Goal: Task Accomplishment & Management: Manage account settings

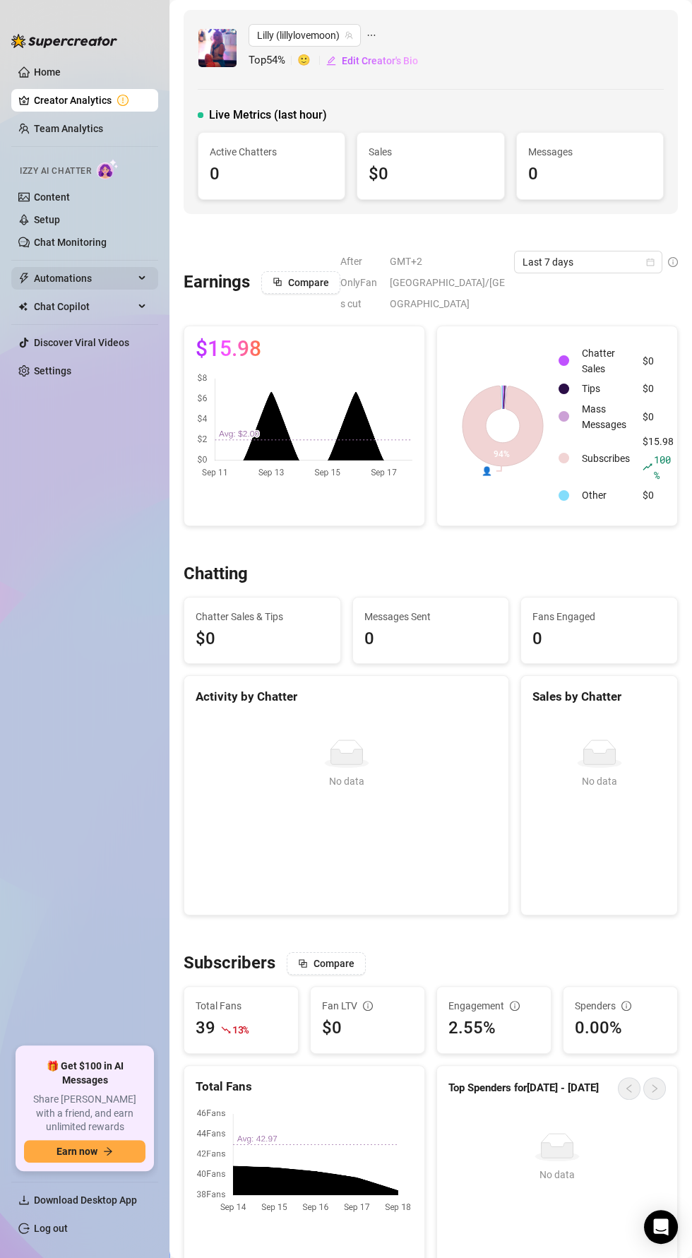
click at [143, 278] on icon at bounding box center [143, 278] width 7 height 0
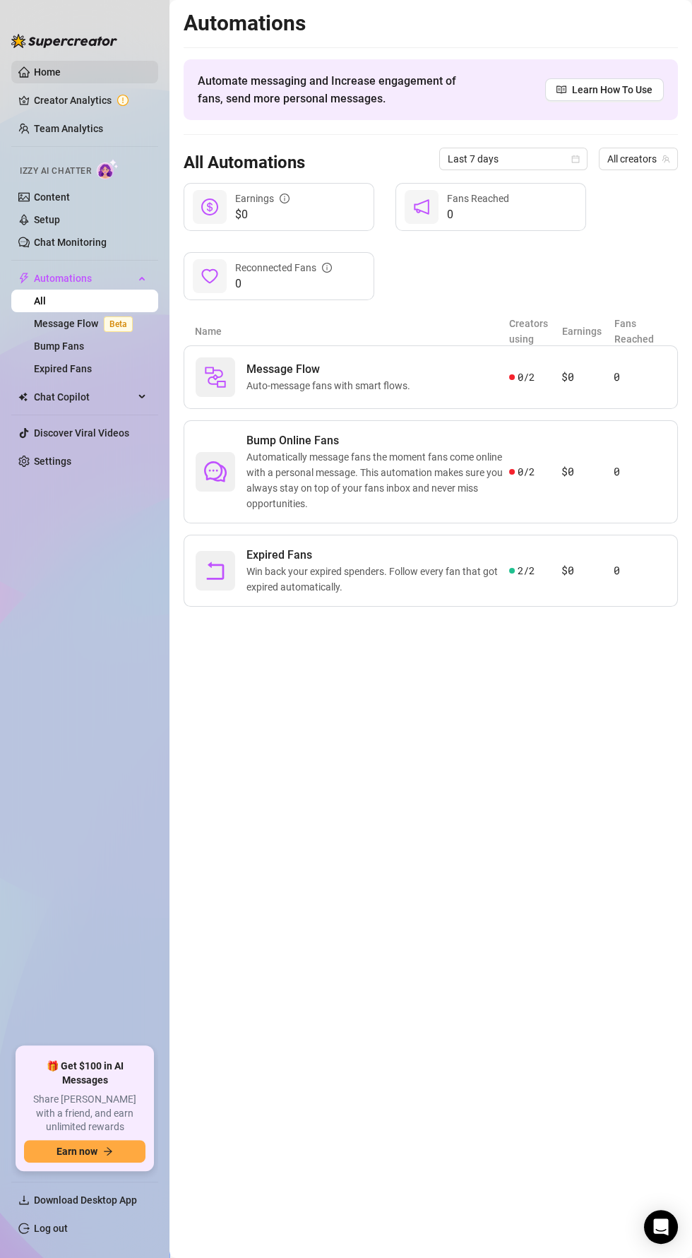
click at [42, 73] on link "Home" at bounding box center [47, 71] width 27 height 11
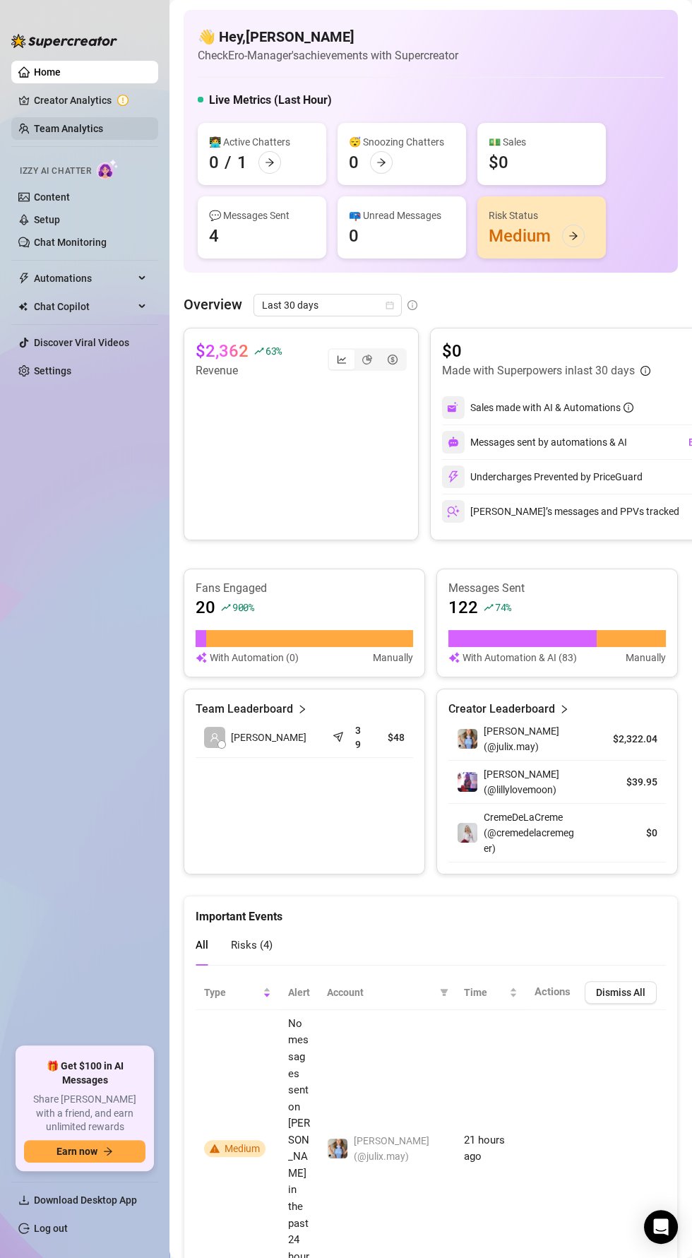
click at [62, 129] on link "Team Analytics" at bounding box center [68, 128] width 69 height 11
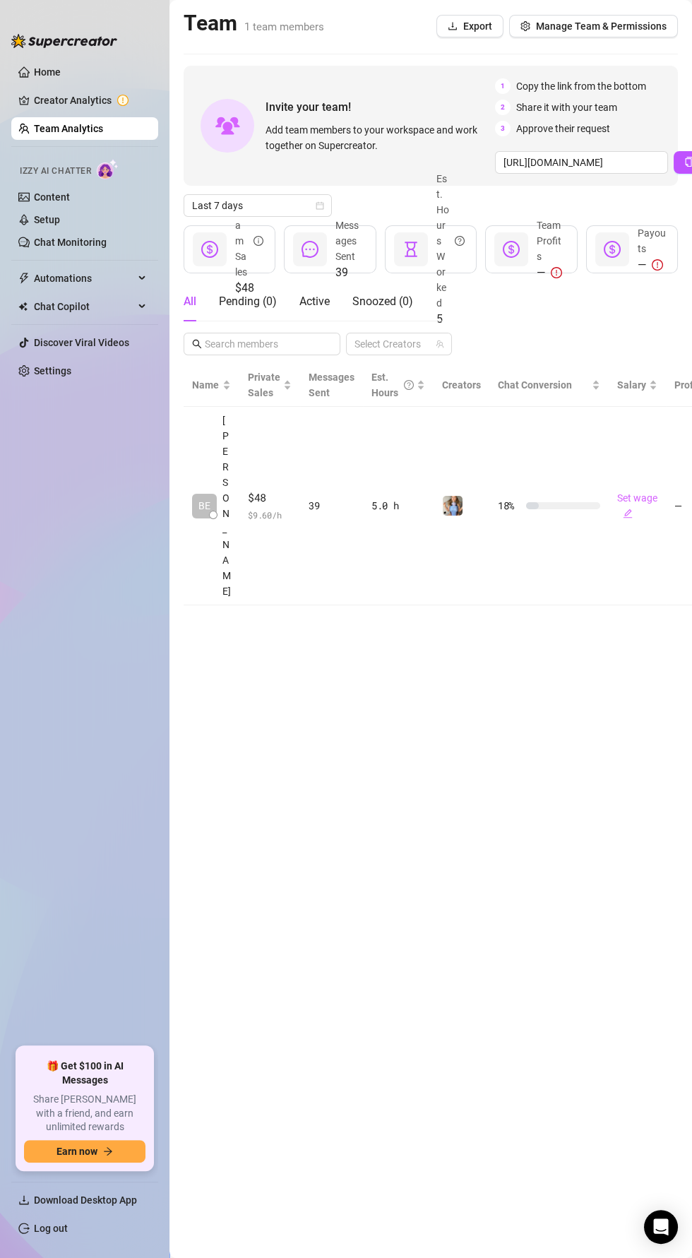
scroll to position [0, 145]
click at [650, 161] on input "[URL][DOMAIN_NAME]" at bounding box center [581, 162] width 173 height 23
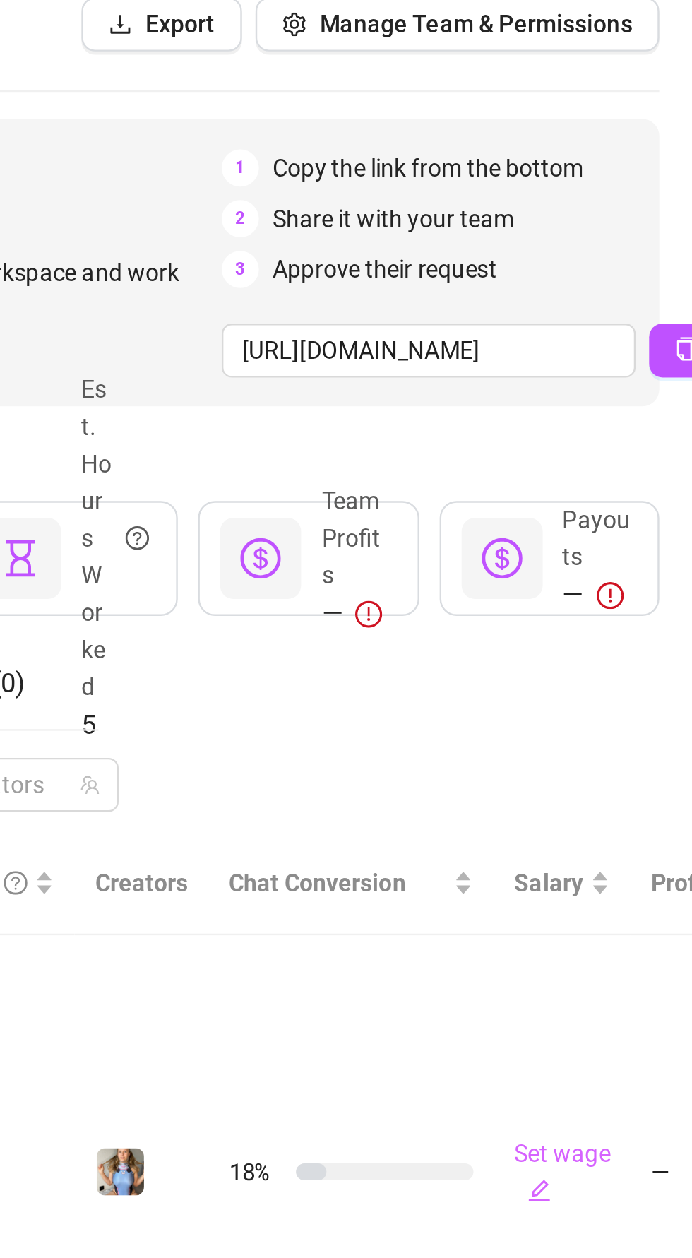
click at [617, 130] on div "3 Approve their request" at bounding box center [668, 129] width 346 height 16
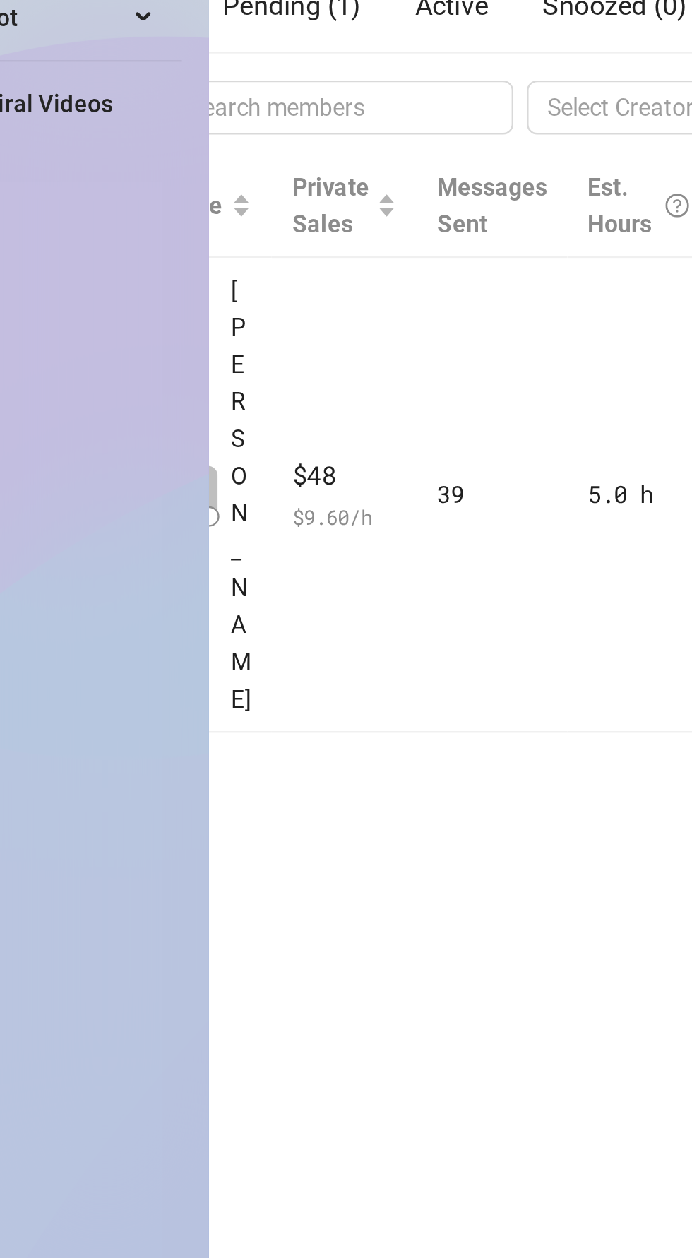
scroll to position [0, 144]
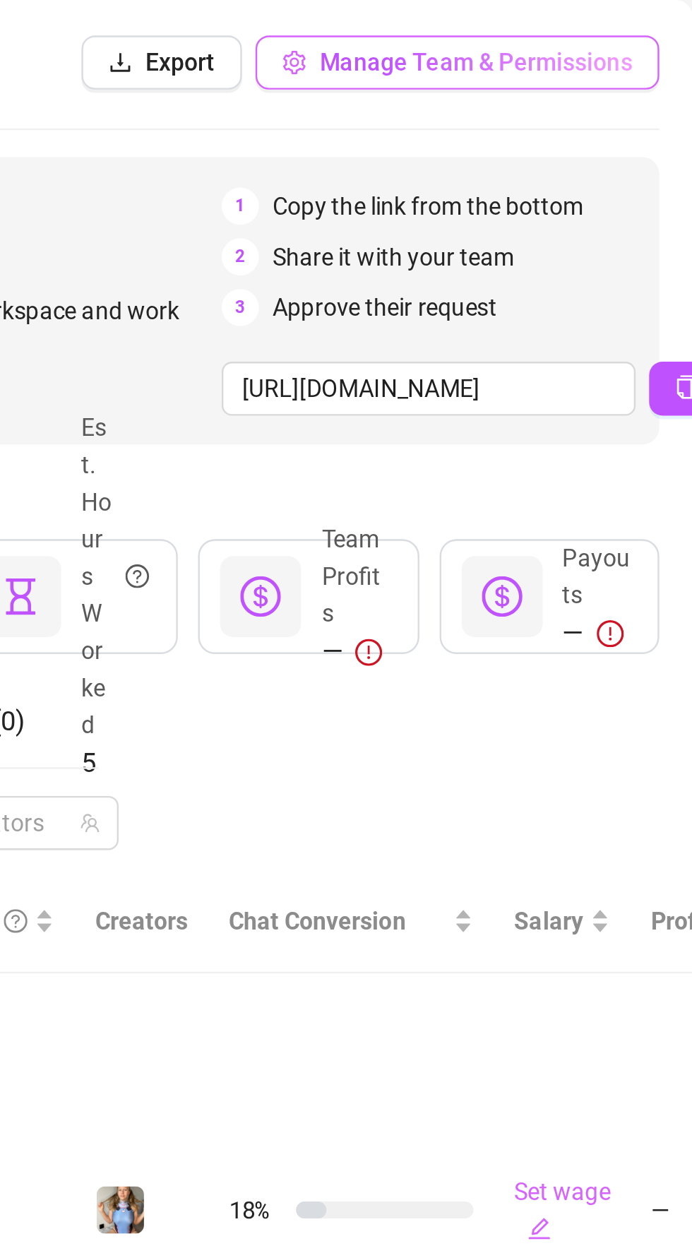
click at [579, 21] on span "Manage Team & Permissions" at bounding box center [601, 25] width 131 height 11
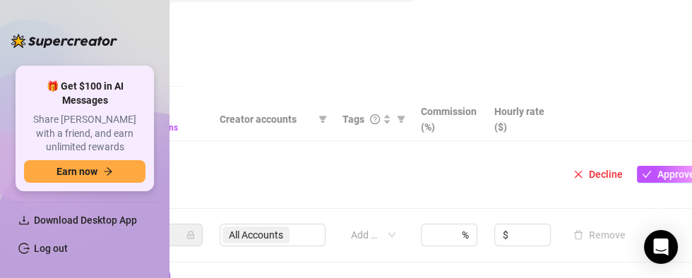
scroll to position [245, 273]
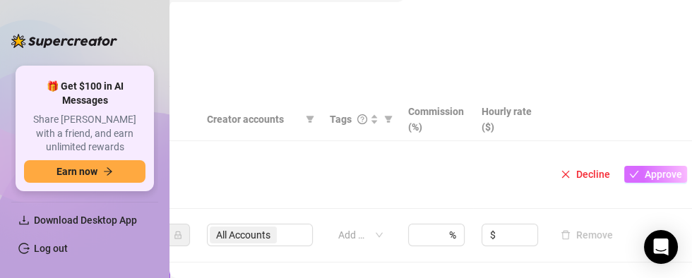
click at [657, 169] on span "Approve" at bounding box center [663, 174] width 37 height 11
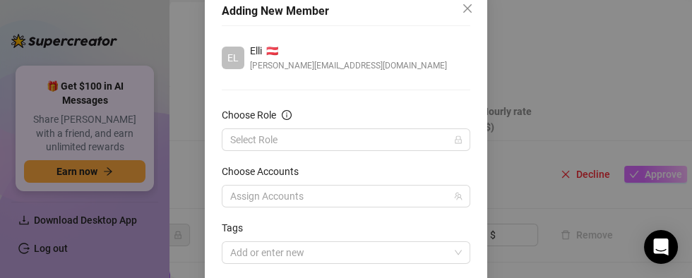
scroll to position [96, 0]
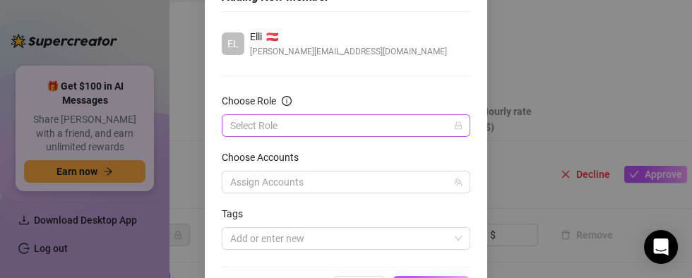
click at [246, 124] on input "Choose Role" at bounding box center [339, 125] width 219 height 21
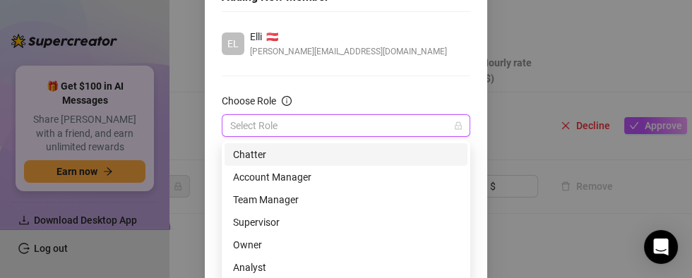
click at [244, 157] on div "Chatter" at bounding box center [346, 155] width 226 height 16
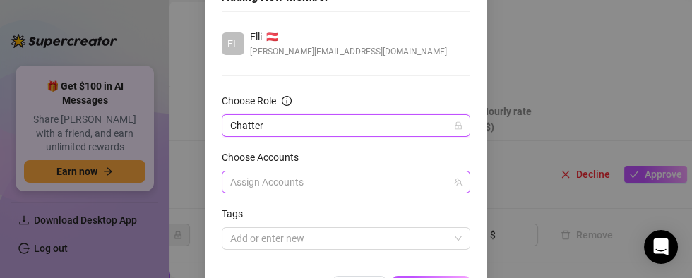
click at [246, 185] on div at bounding box center [339, 182] width 228 height 20
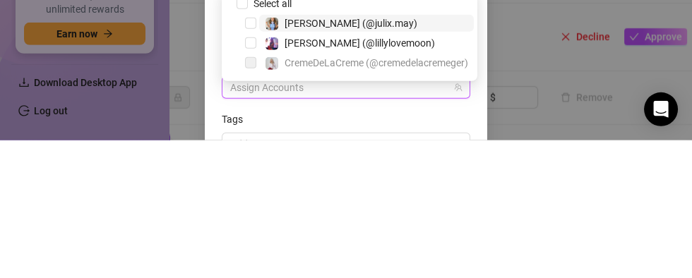
scroll to position [18, 0]
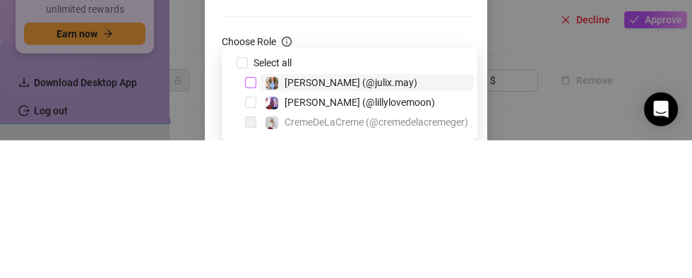
click at [248, 215] on span "Select tree node" at bounding box center [250, 220] width 11 height 11
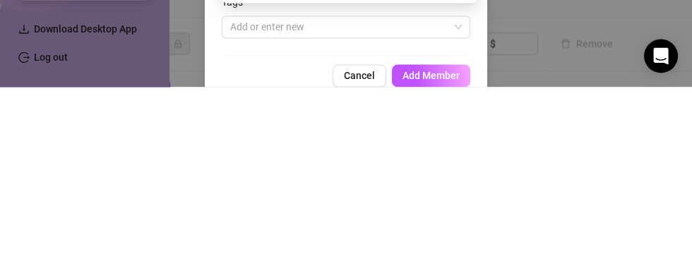
scroll to position [116, 0]
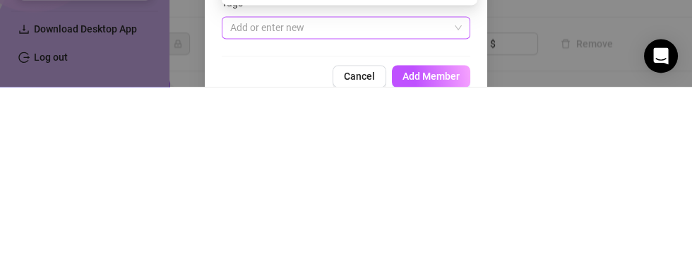
click at [231, 218] on input "search" at bounding box center [231, 218] width 3 height 17
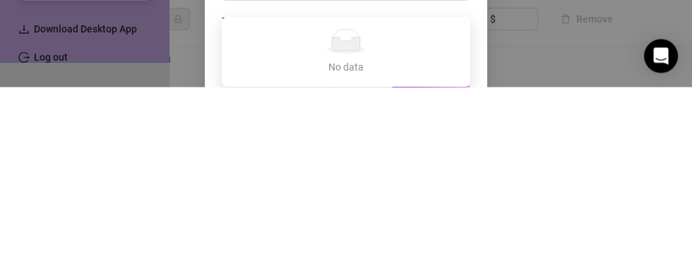
scroll to position [132, 0]
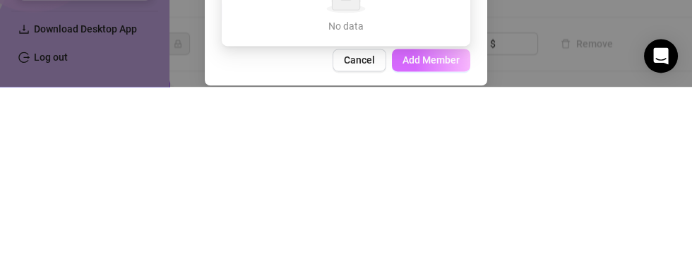
click at [437, 258] on button "Add Member" at bounding box center [431, 251] width 78 height 23
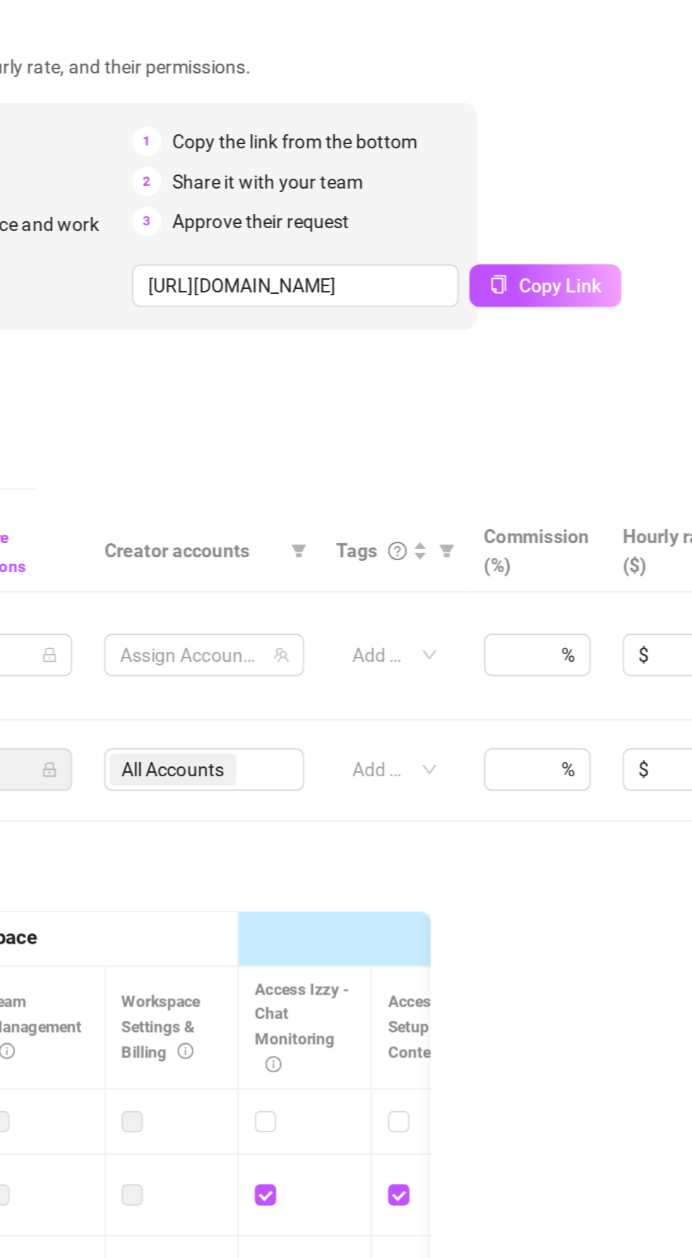
scroll to position [99, 0]
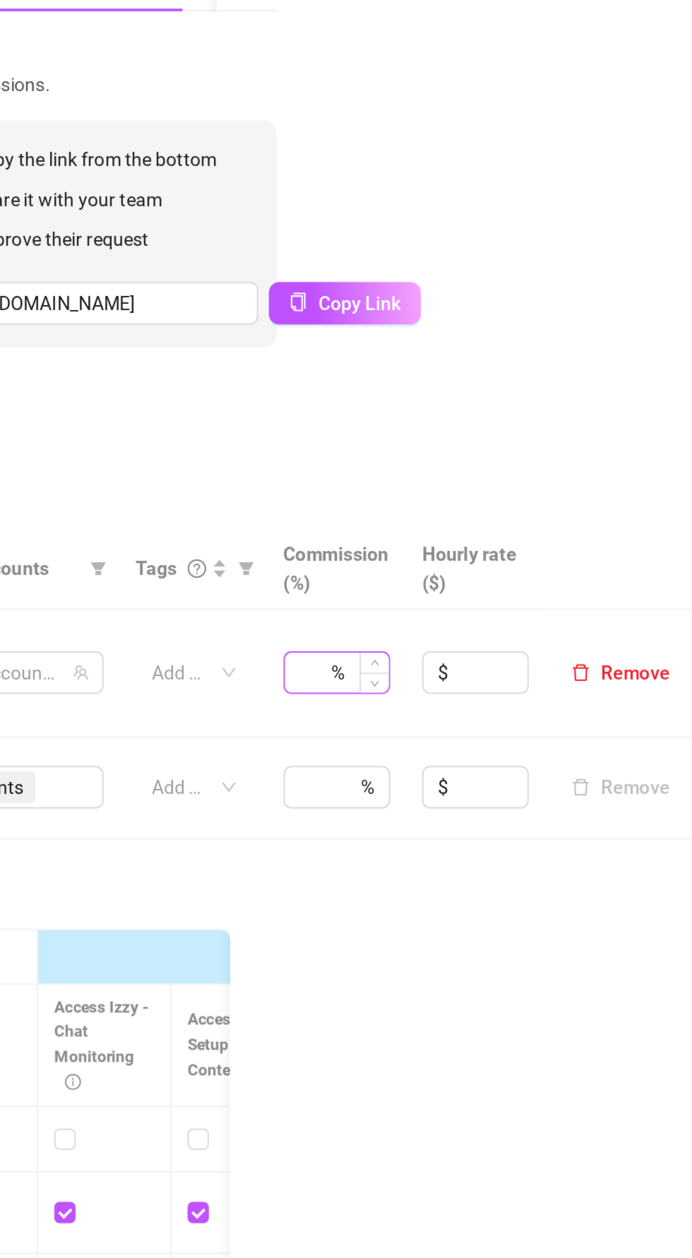
click at [504, 408] on div "%" at bounding box center [503, 419] width 56 height 23
type input "10"
click at [468, 206] on div "Manage Team Members Manage your team members, their commission and hourly rate,…" at bounding box center [224, 212] width 494 height 263
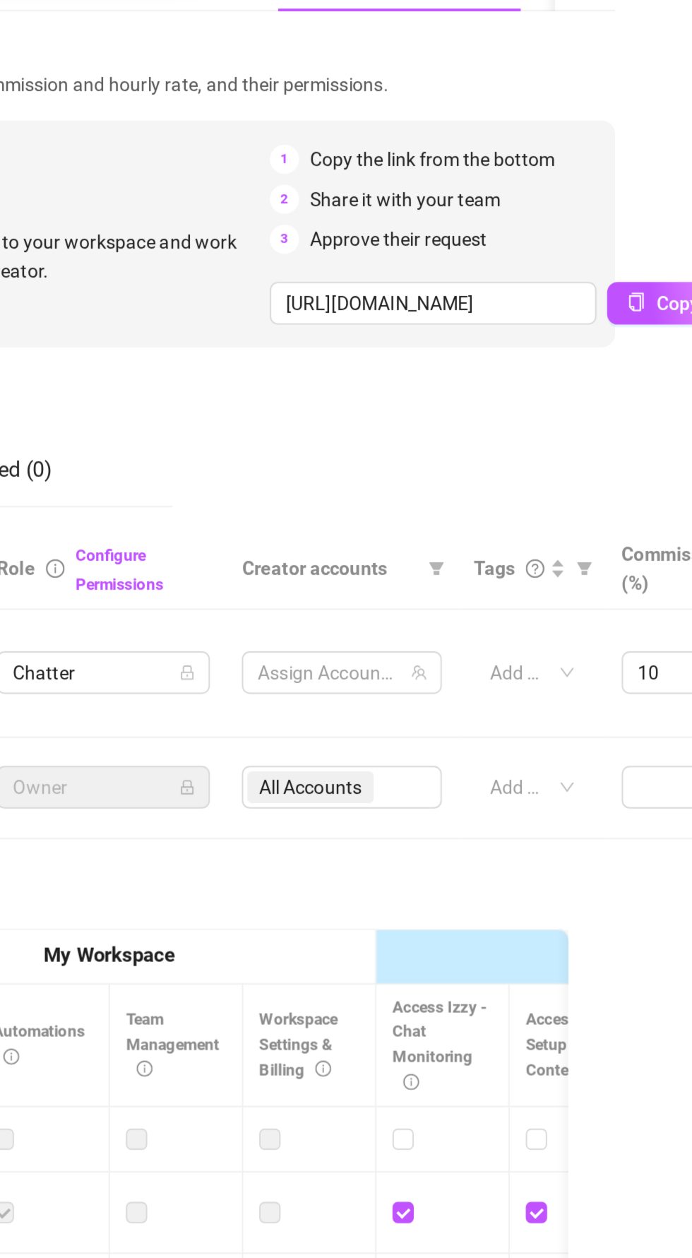
scroll to position [0, 0]
